Goal: Transaction & Acquisition: Purchase product/service

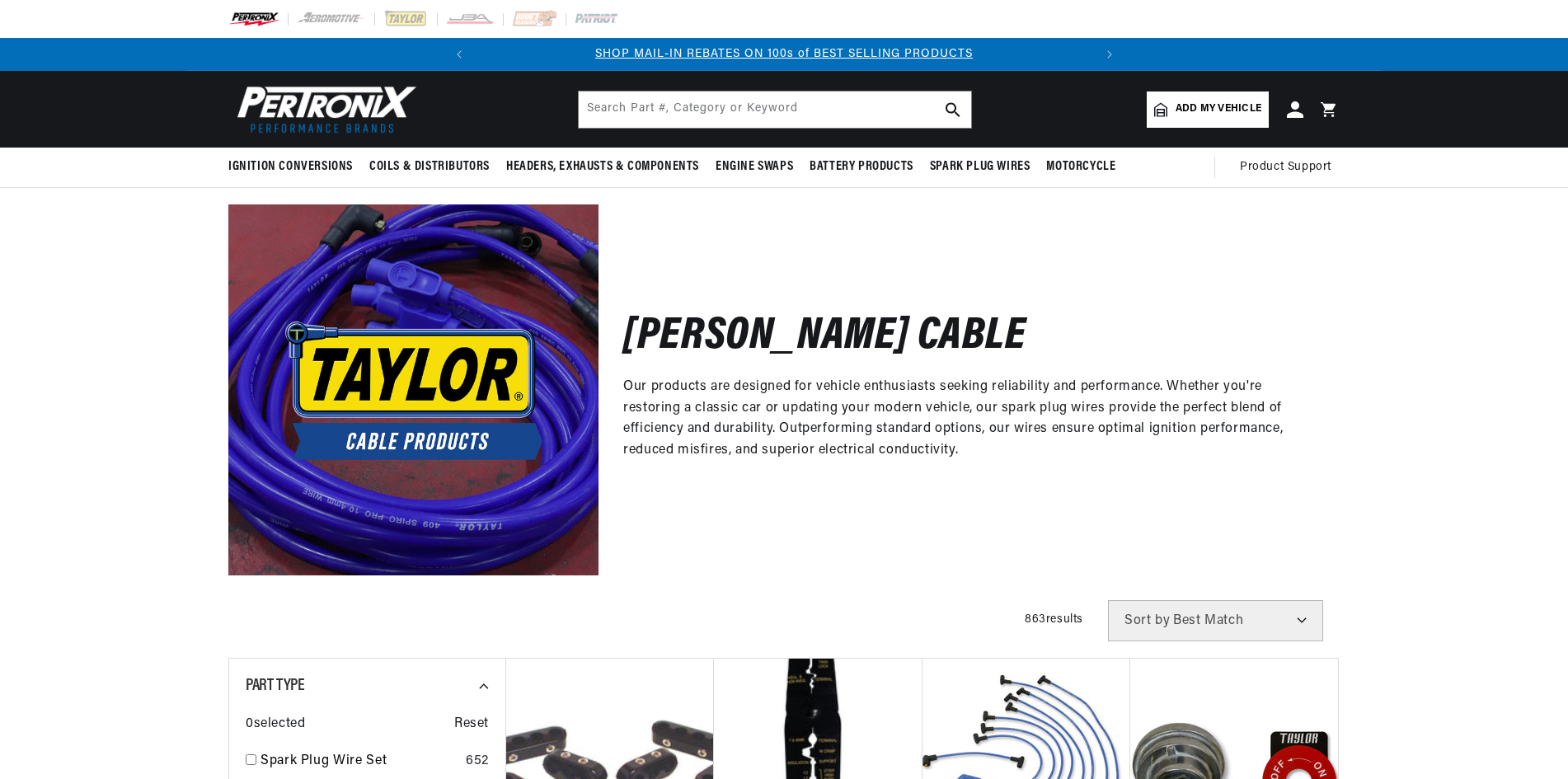
click at [1217, 106] on span "Add my vehicle" at bounding box center [1218, 110] width 86 height 16
click at [1212, 109] on span "Add my vehicle" at bounding box center [1218, 110] width 86 height 16
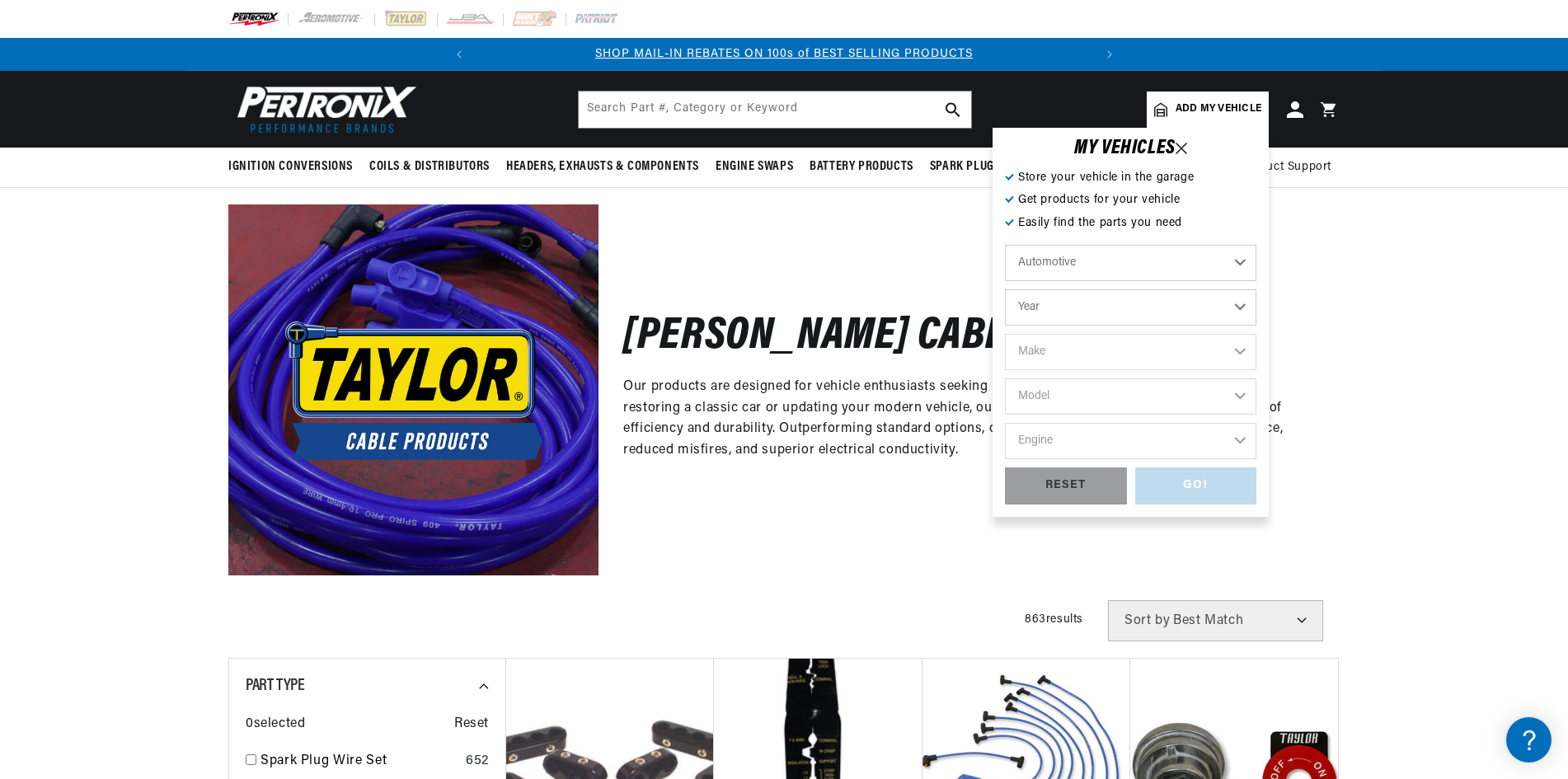
click at [1035, 306] on select "Year 2022 2021 2020 2019 2018 2017 2016 2015 2014 2013 2012 2011 2010 2009 2008…" at bounding box center [1131, 308] width 251 height 37
select select "1986"
click at [1005, 290] on select "Year 2022 2021 2020 2019 2018 2017 2016 2015 2014 2013 2012 2011 2010 2009 2008…" at bounding box center [1131, 308] width 251 height 37
select select "1986"
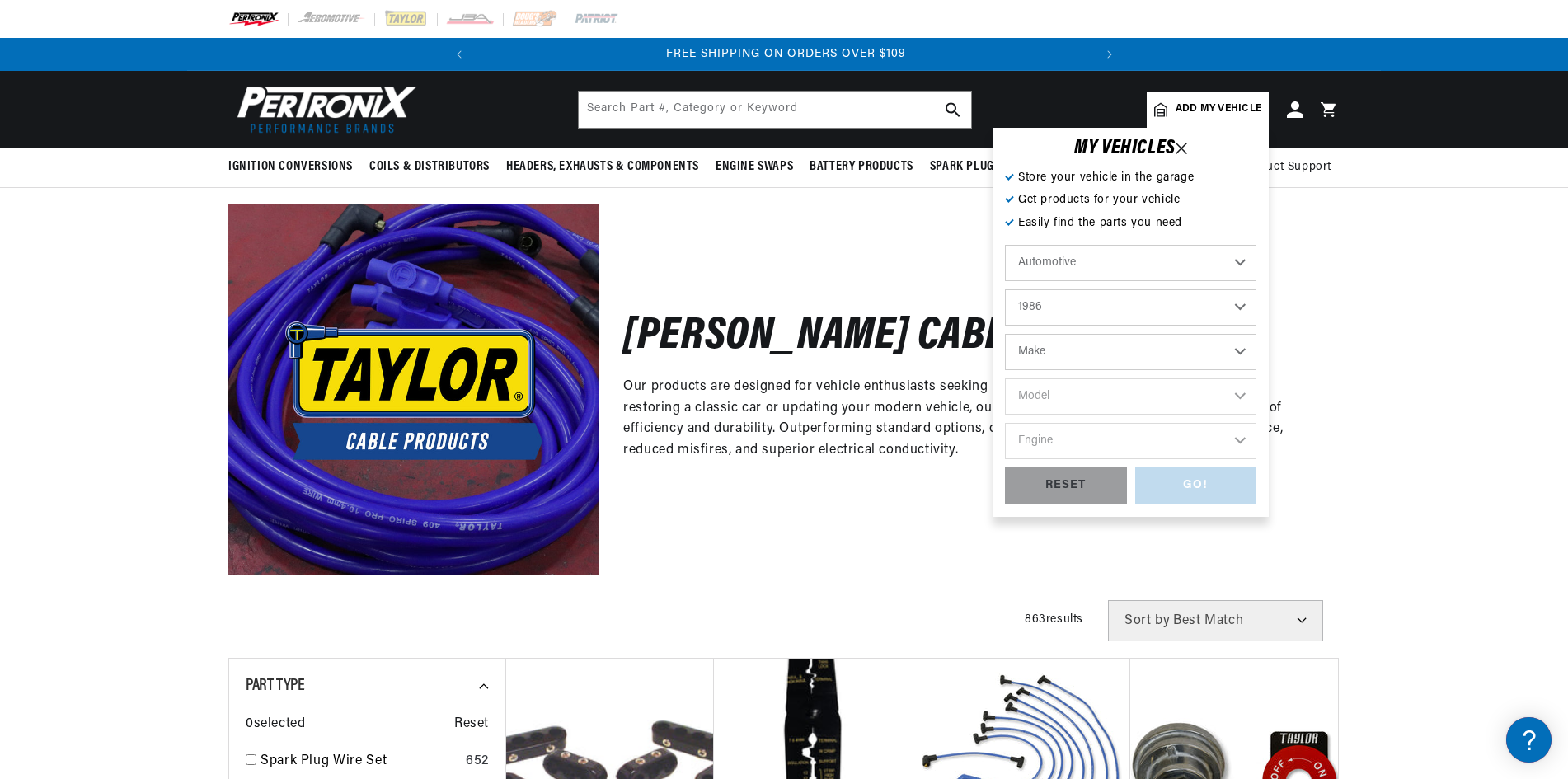
click at [1050, 350] on select "Make American Motors Bentley Buick Cadillac Chevrolet Chrysler Dodge Excalibur …" at bounding box center [1131, 352] width 251 height 37
select select "Ford"
click at [1005, 334] on select "Make American Motors Bentley Buick Cadillac Chevrolet Chrysler Dodge Excalibur …" at bounding box center [1131, 352] width 251 height 37
select select "Ford"
click at [1074, 403] on select "Model Bronco Bronco II E-150 Econoline E-150 Econoline Club Wagon E-250 Econoli…" at bounding box center [1131, 397] width 251 height 37
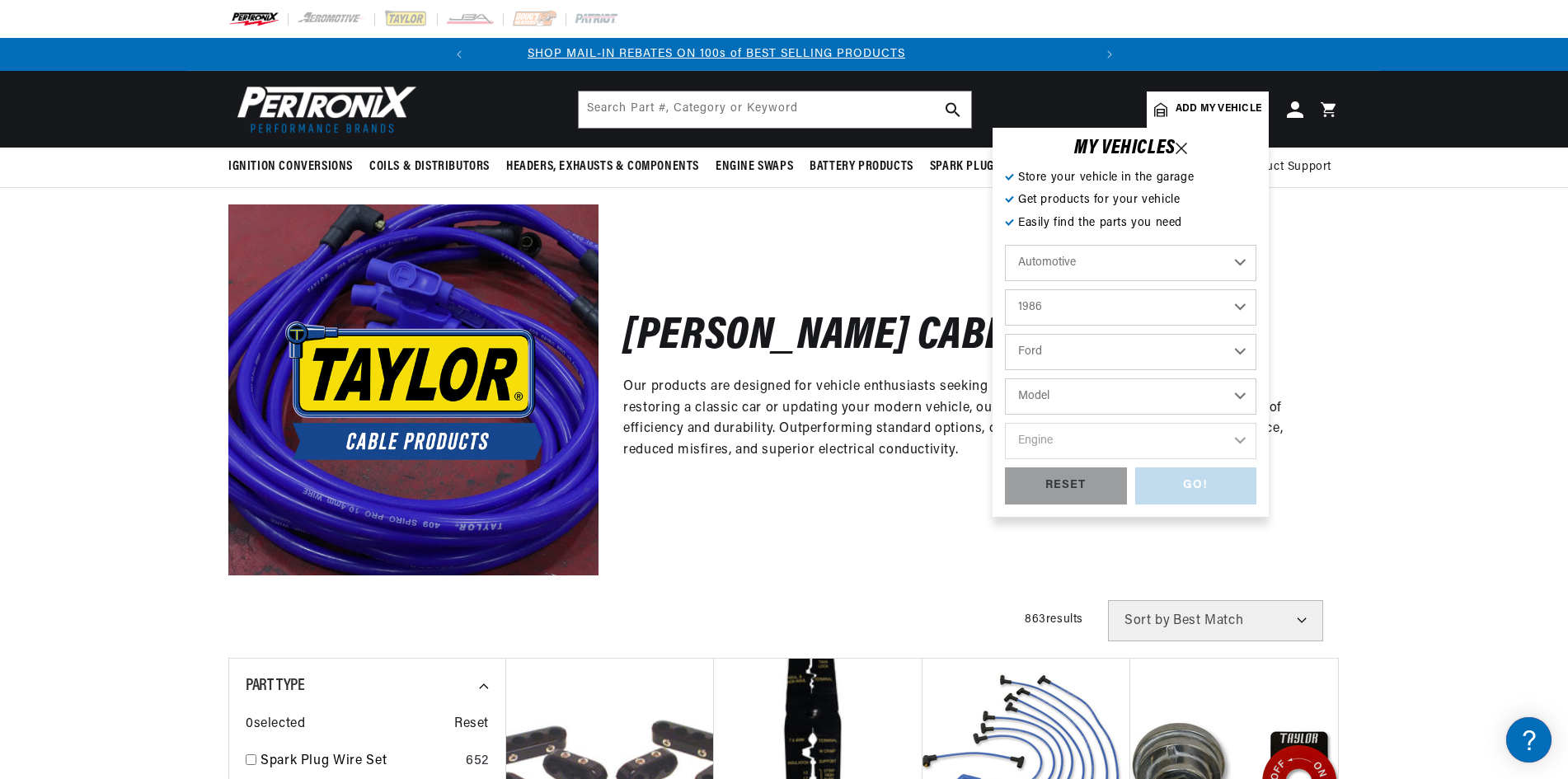
scroll to position [0, 0]
select select "Mustang"
click at [1005, 379] on select "Model Bronco Bronco II E-150 Econoline E-150 Econoline Club Wagon E-250 Econoli…" at bounding box center [1131, 397] width 251 height 37
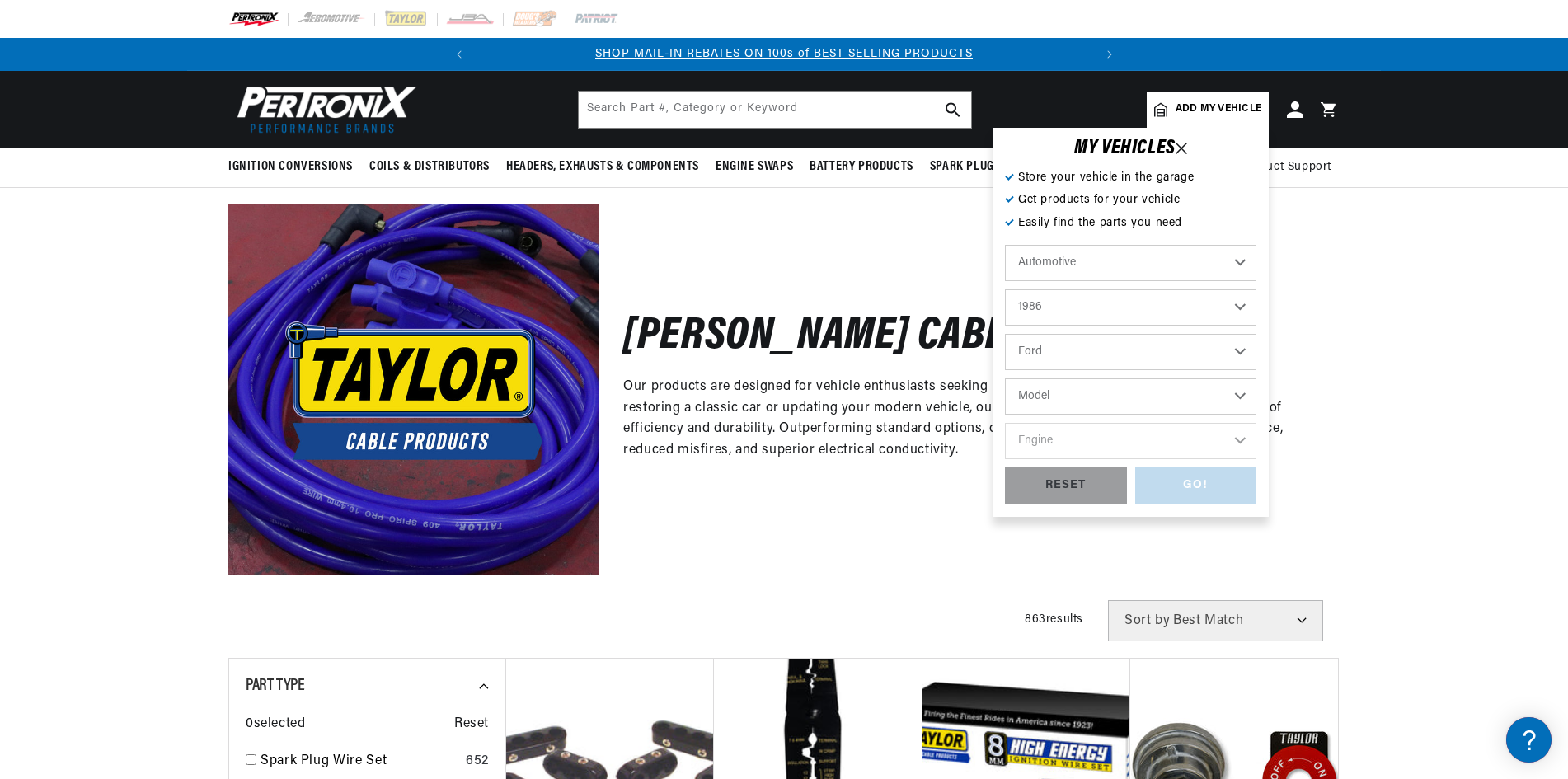
select select "Mustang"
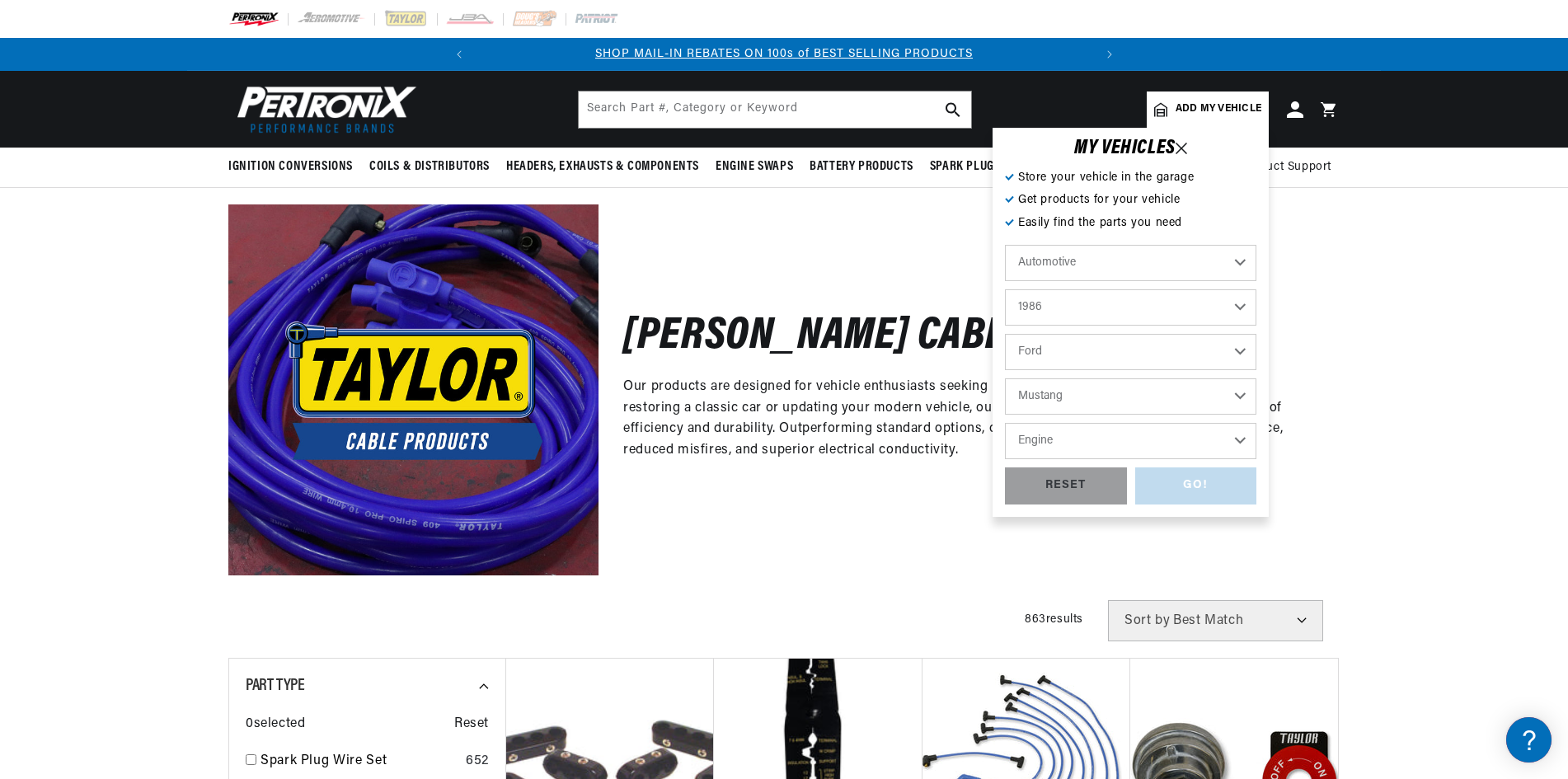
click at [1053, 432] on select "Engine 2.3L 5.0L" at bounding box center [1131, 441] width 251 height 37
select select "5.0L"
click at [1005, 423] on select "Engine 2.3L 5.0L" at bounding box center [1131, 441] width 251 height 37
select select "5.0L"
click at [1212, 481] on div "GO!" at bounding box center [1196, 487] width 122 height 37
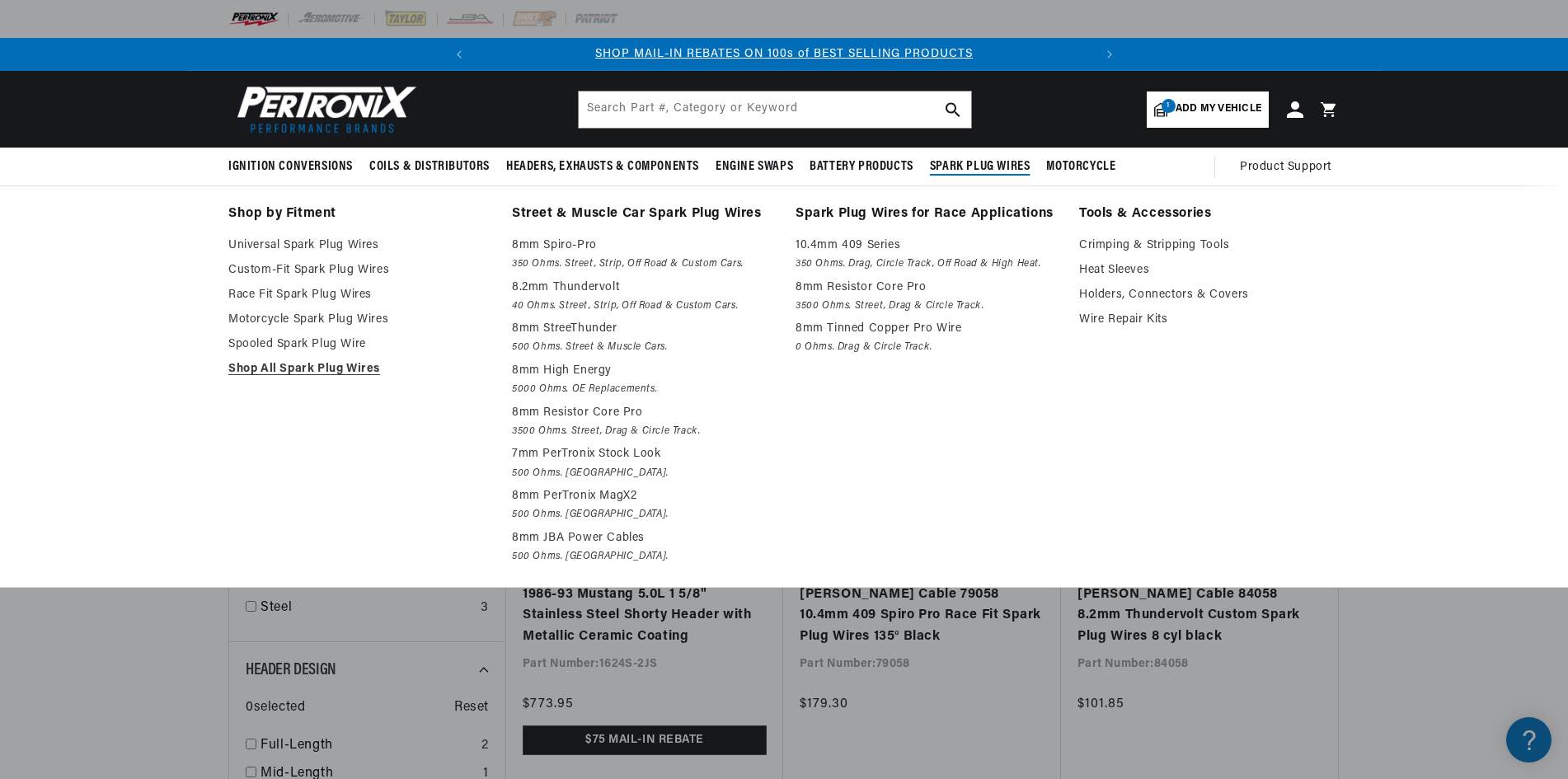
click at [969, 166] on span "Spark Plug Wires" at bounding box center [980, 167] width 101 height 17
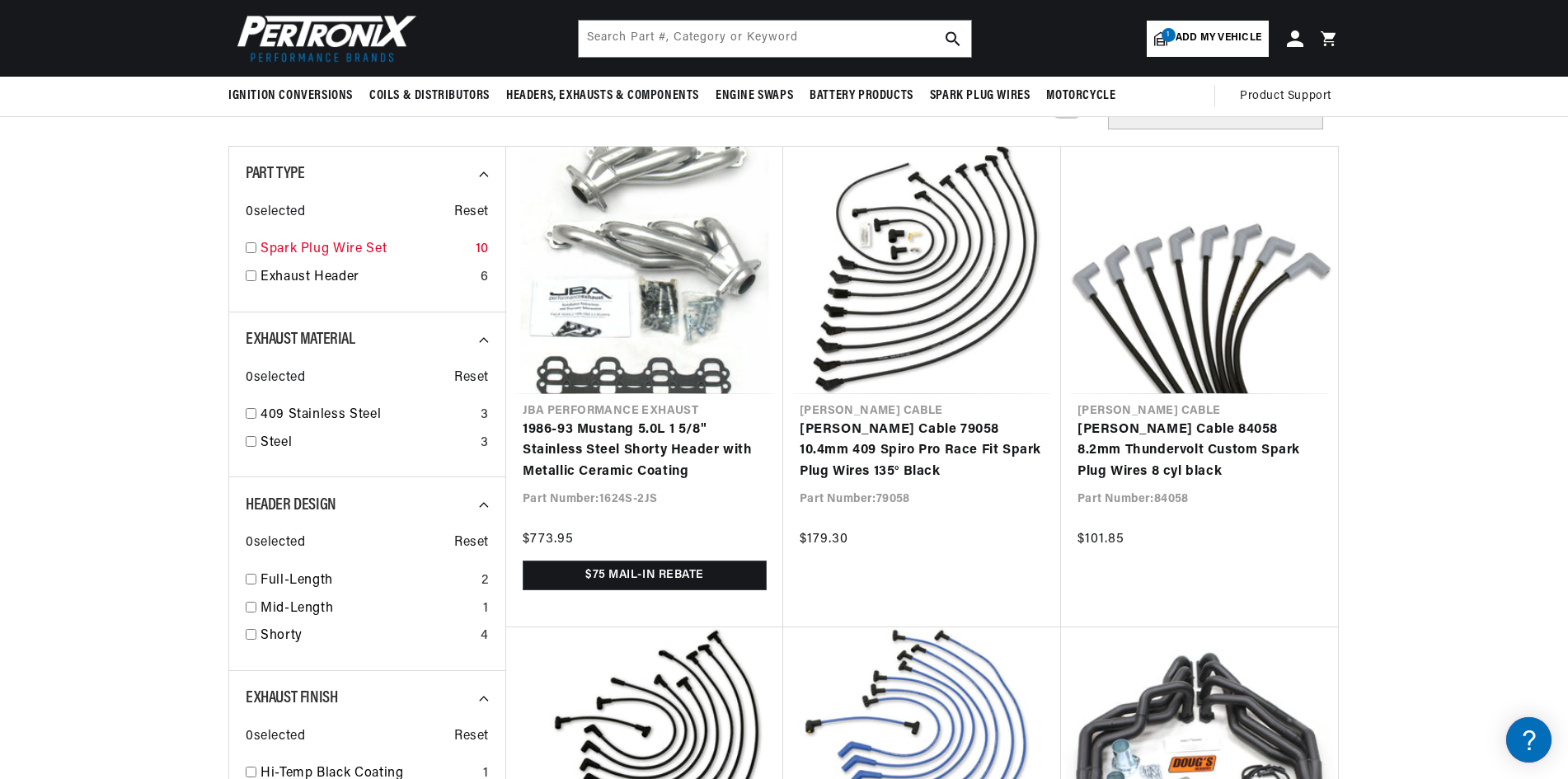
click at [266, 251] on link "Spark Plug Wire Set" at bounding box center [364, 250] width 208 height 21
checkbox input "true"
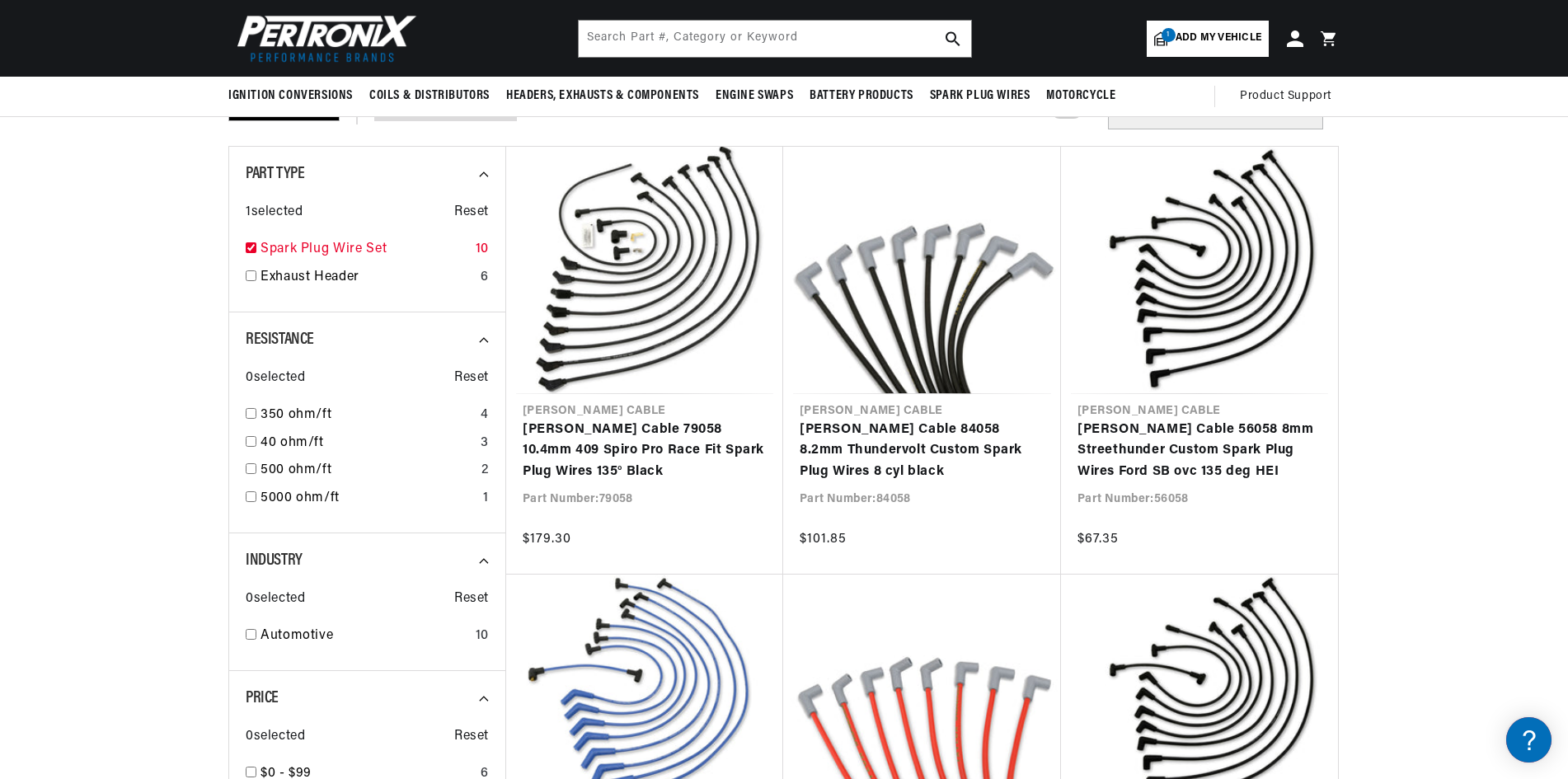
scroll to position [0, 616]
click at [306, 418] on link "350 ohm/ft" at bounding box center [367, 415] width 214 height 21
checkbox input "true"
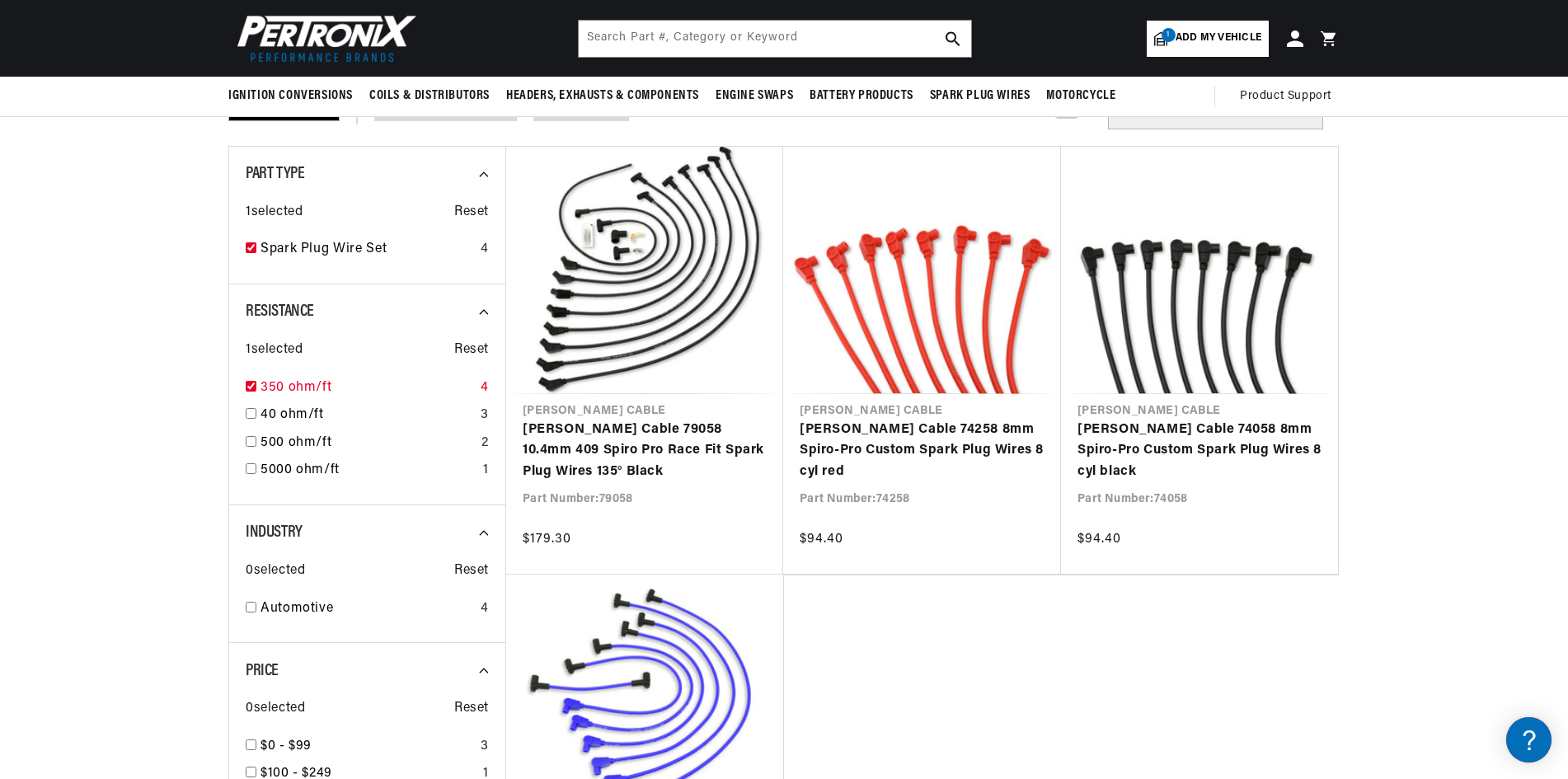
scroll to position [0, 0]
click at [307, 409] on link "40 ohm/ft" at bounding box center [367, 415] width 214 height 21
checkbox input "true"
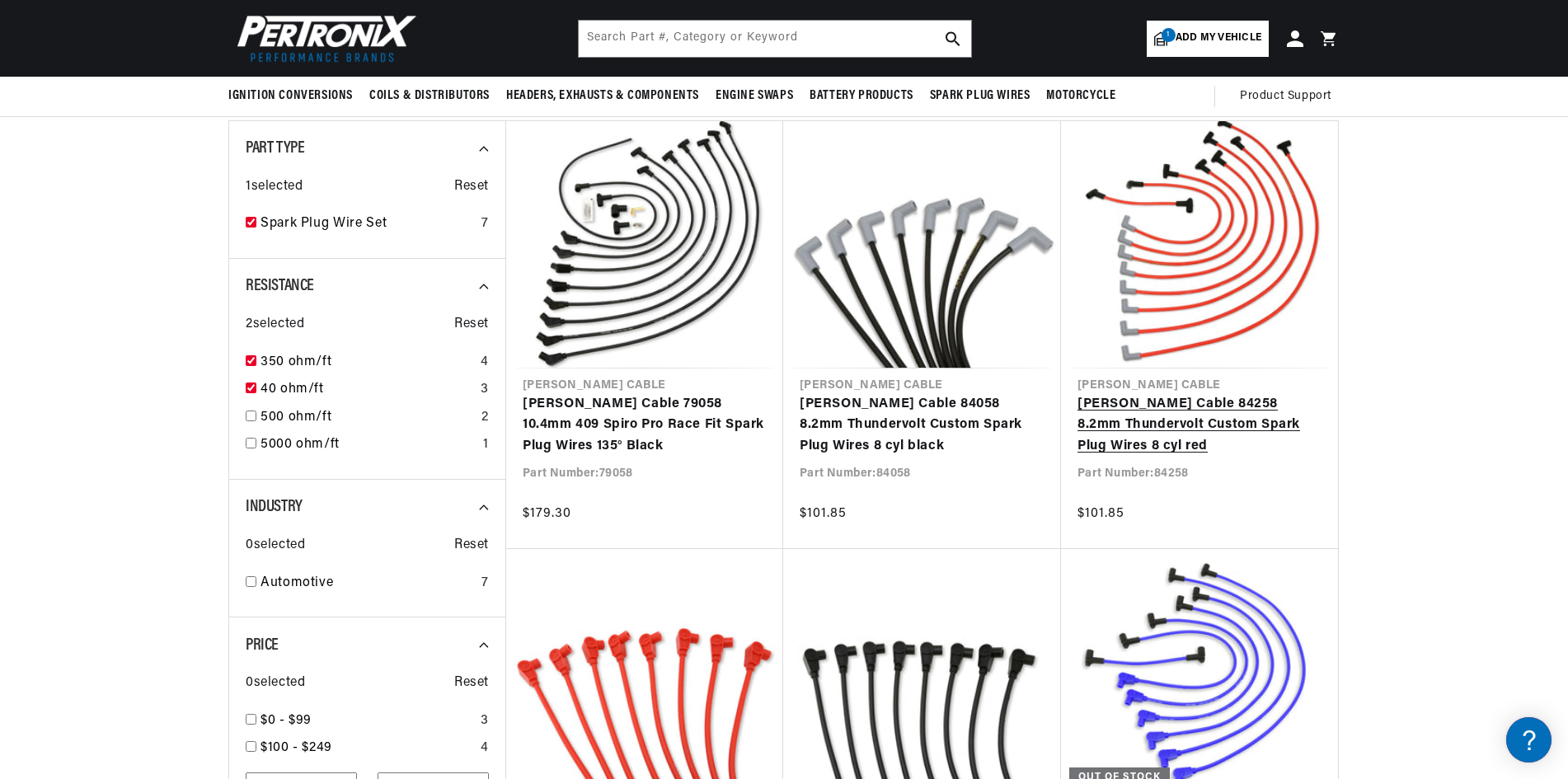
scroll to position [185, 0]
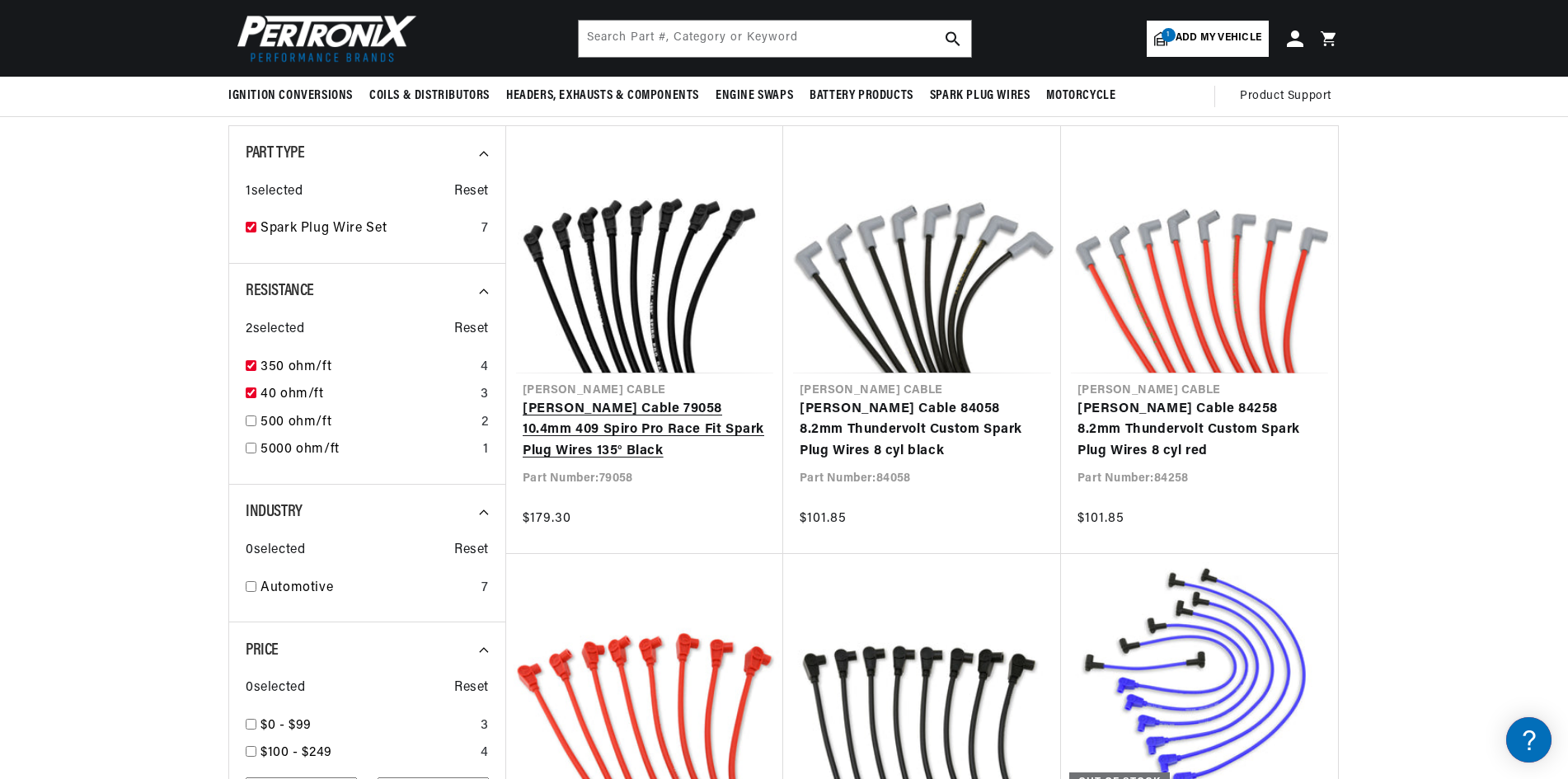
click at [680, 399] on link "[PERSON_NAME] Cable 79058 10.4mm 409 Spiro Pro Race Fit Spark Plug Wires 135° B…" at bounding box center [645, 430] width 244 height 63
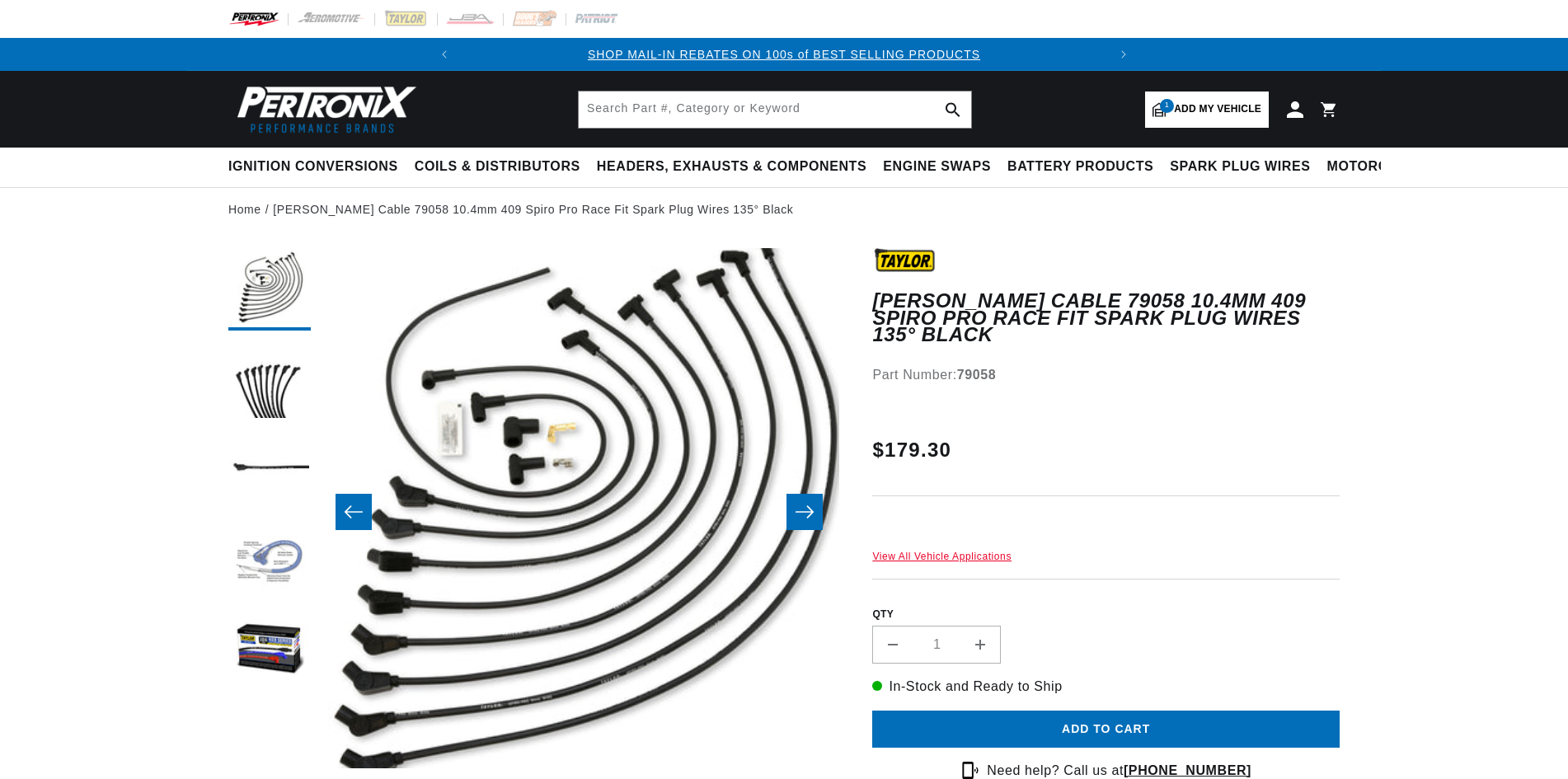
click at [268, 558] on button "Load image 4 in gallery view" at bounding box center [269, 562] width 83 height 83
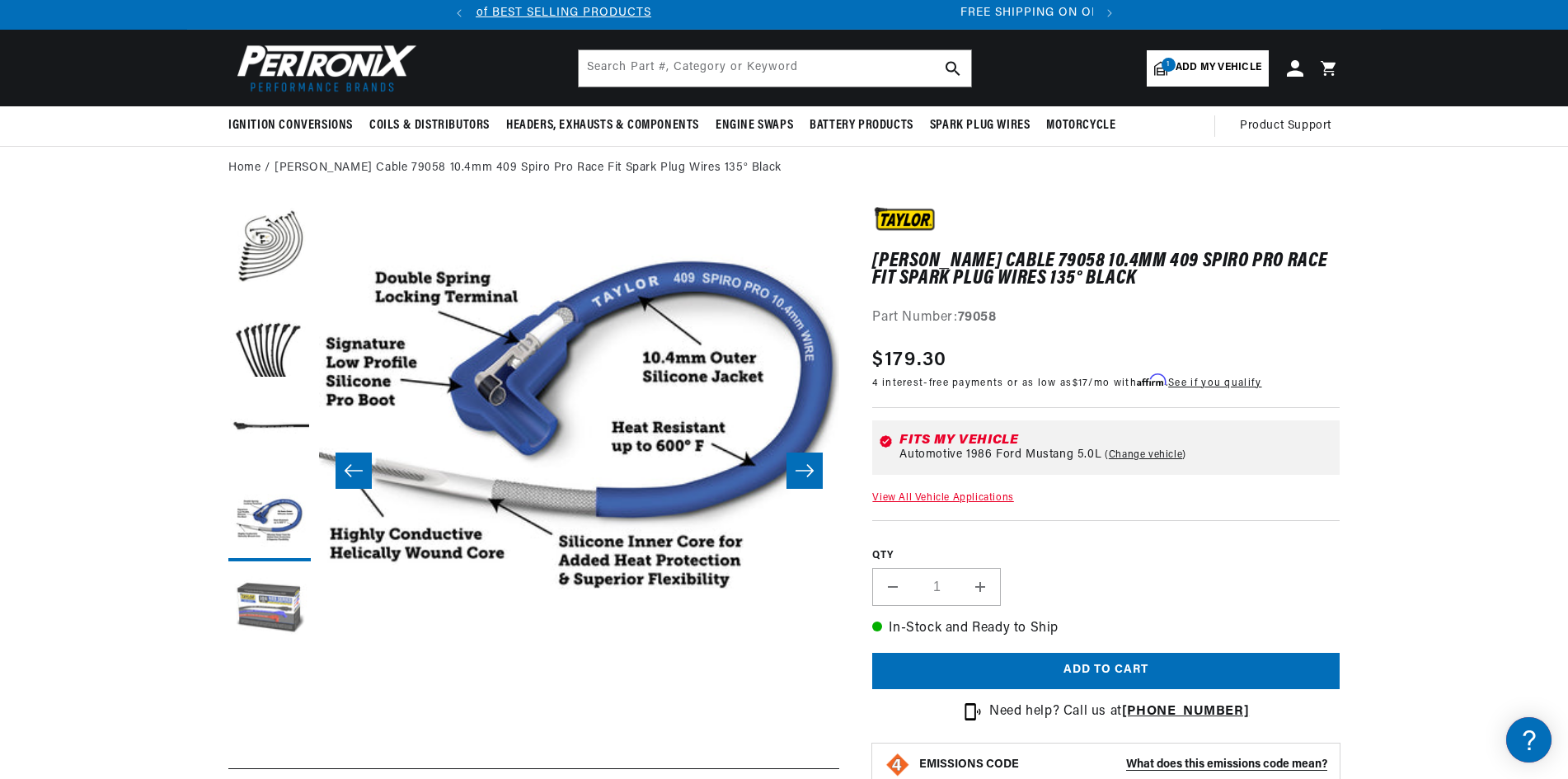
scroll to position [0, 616]
click at [279, 594] on button "Load image 5 in gallery view" at bounding box center [269, 611] width 83 height 83
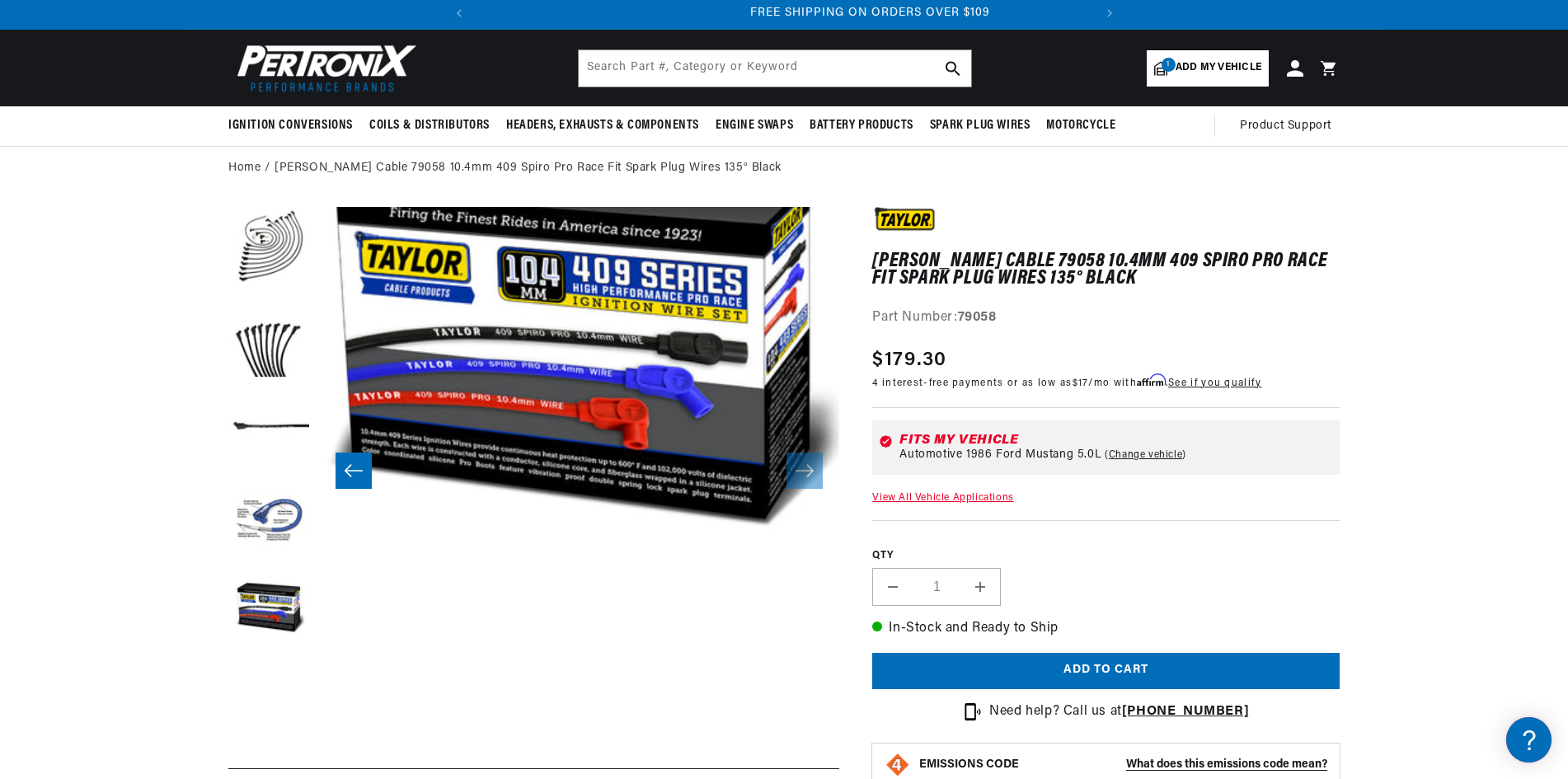
scroll to position [0, 0]
